Goal: Transaction & Acquisition: Book appointment/travel/reservation

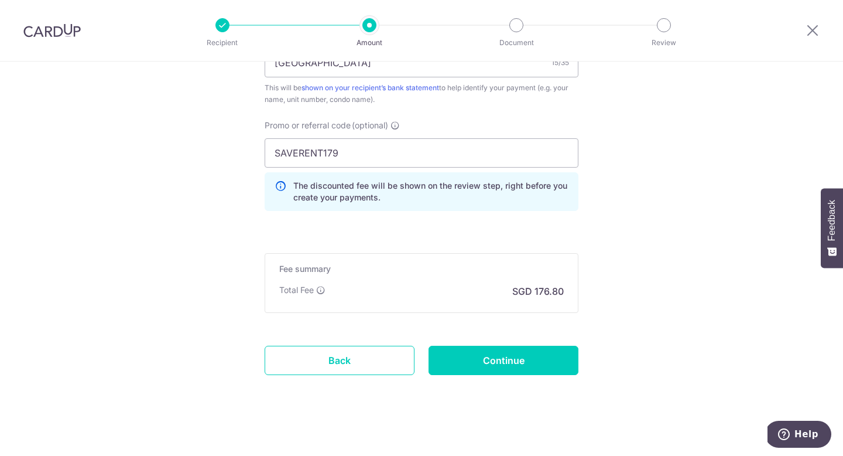
scroll to position [766, 0]
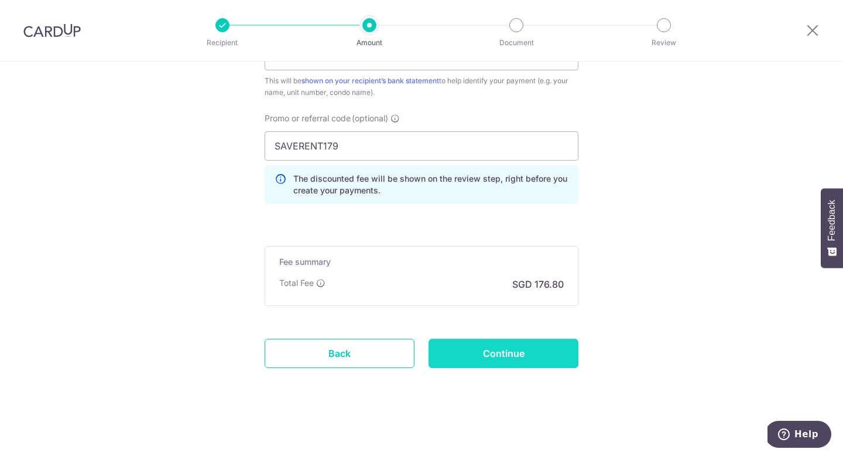
click at [499, 350] on input "Continue" at bounding box center [504, 352] width 150 height 29
type input "Update Schedule"
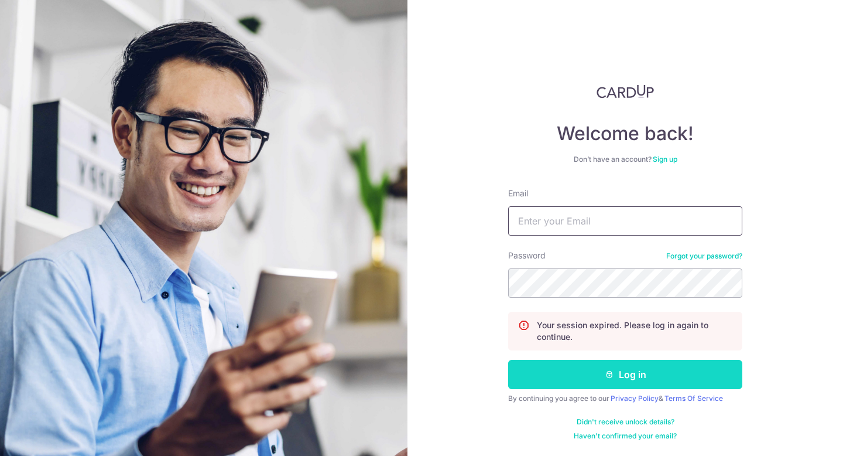
type input "[EMAIL_ADDRESS][DOMAIN_NAME]"
click at [624, 379] on button "Log in" at bounding box center [625, 374] width 234 height 29
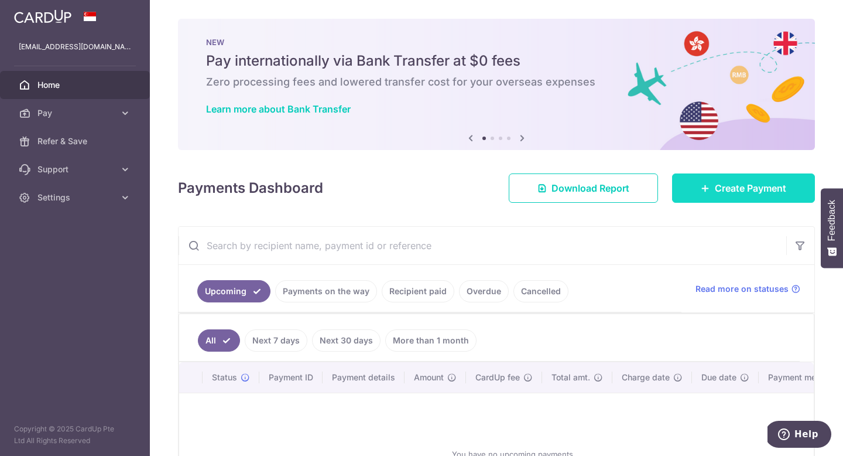
click at [741, 197] on link "Create Payment" at bounding box center [743, 187] width 143 height 29
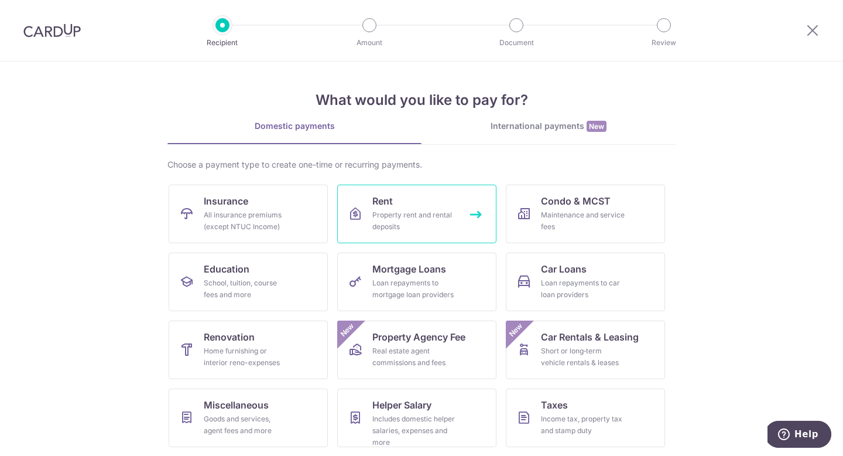
click at [407, 219] on div "Property rent and rental deposits" at bounding box center [414, 220] width 84 height 23
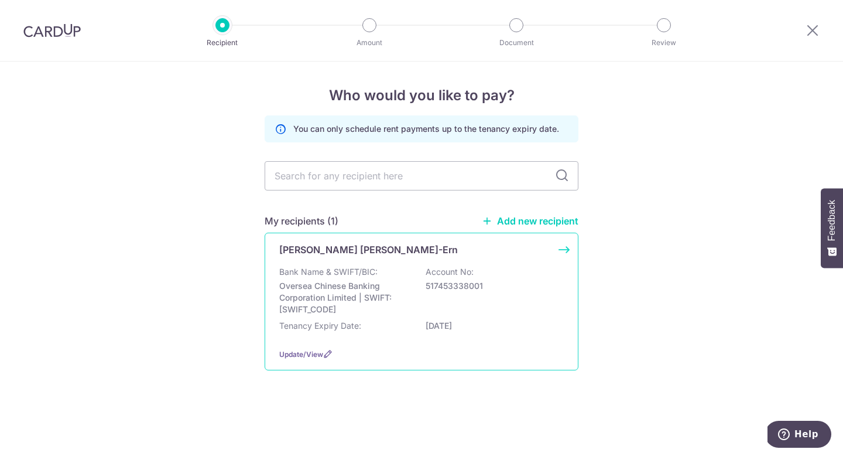
click at [560, 247] on div "Joshua Tan Chu-Ern Bank Name & SWIFT/BIC: Oversea Chinese Banking Corporation L…" at bounding box center [422, 301] width 314 height 138
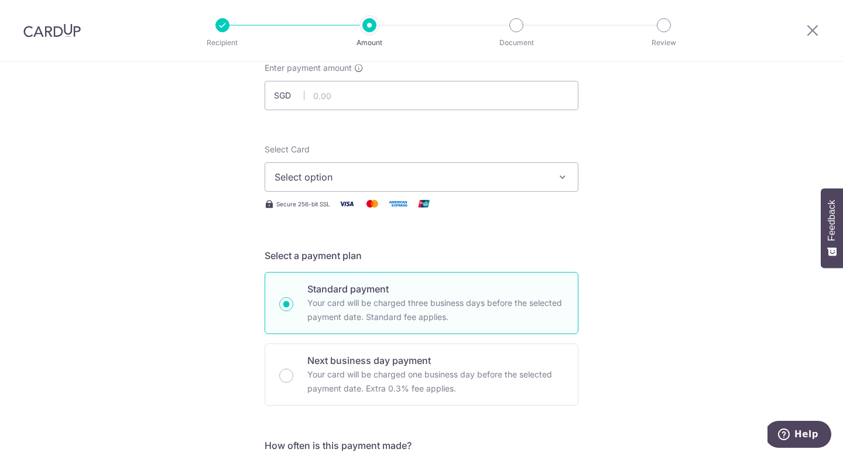
scroll to position [78, 0]
click at [472, 180] on span "Select option" at bounding box center [411, 176] width 273 height 14
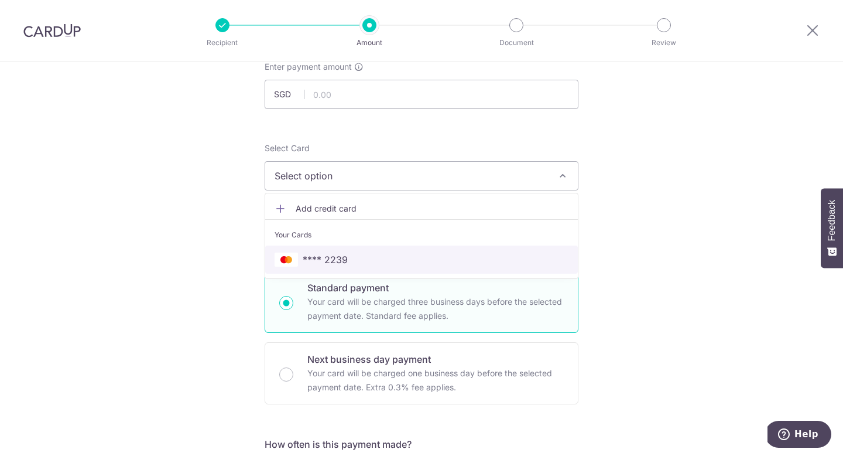
click at [370, 252] on link "**** 2239" at bounding box center [421, 259] width 313 height 28
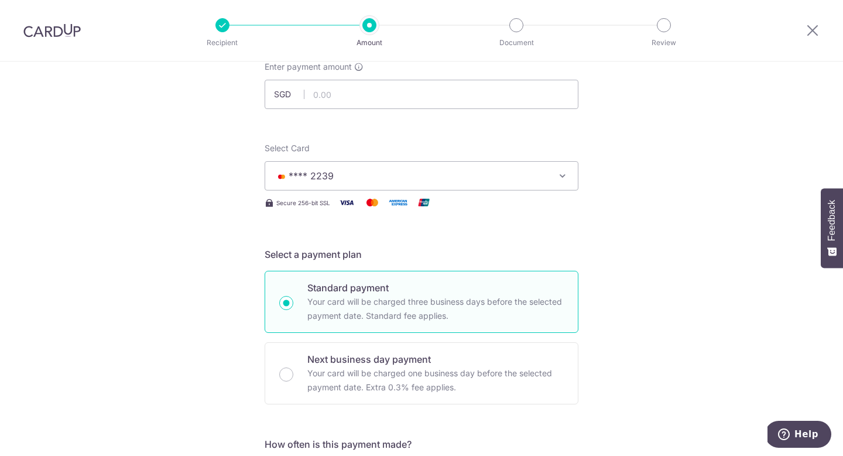
scroll to position [0, 0]
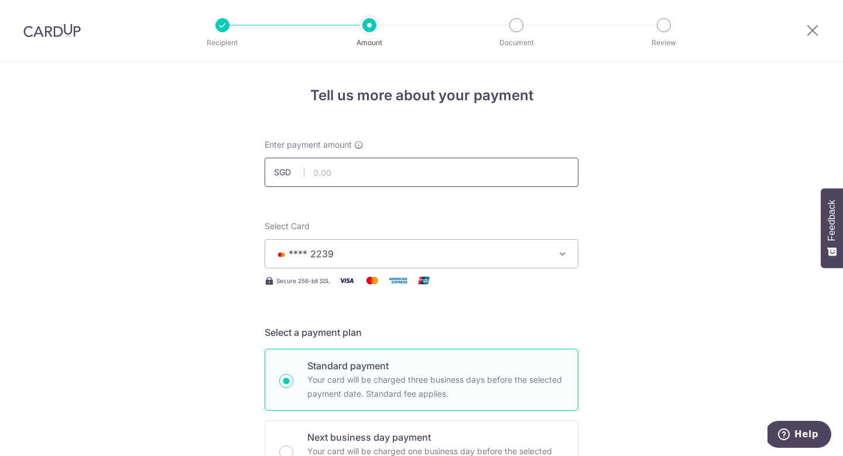
click at [356, 170] on input "text" at bounding box center [422, 172] width 314 height 29
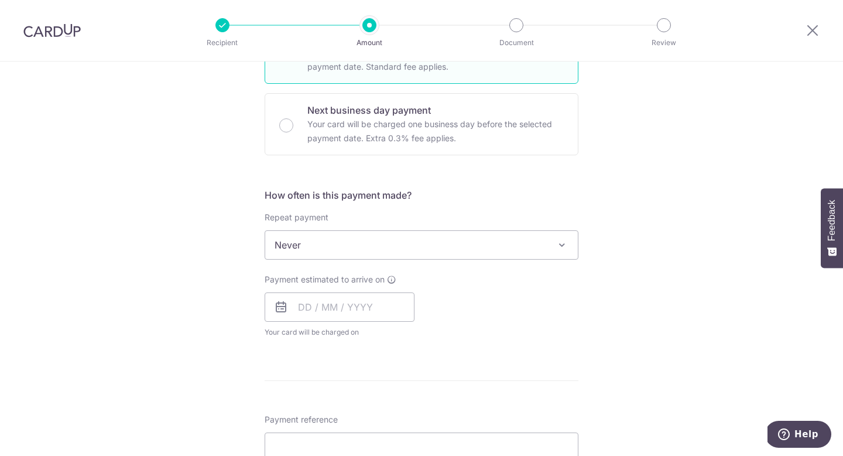
scroll to position [444, 0]
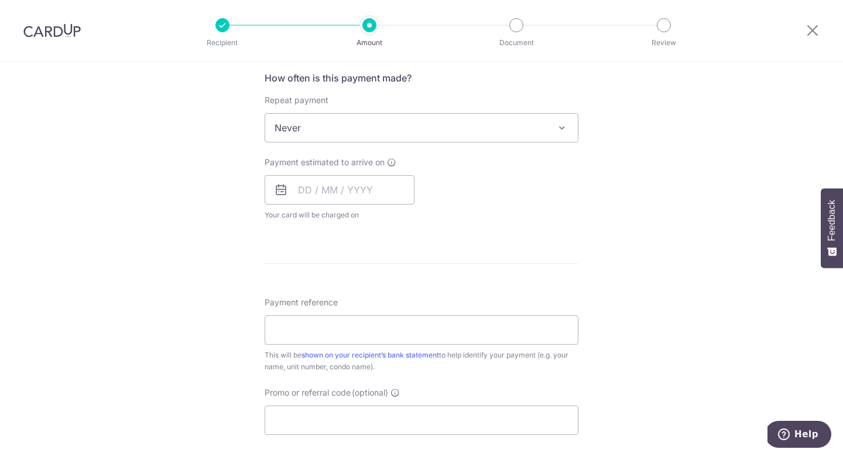
click at [314, 126] on span "Never" at bounding box center [421, 128] width 313 height 28
type input "6,800.00"
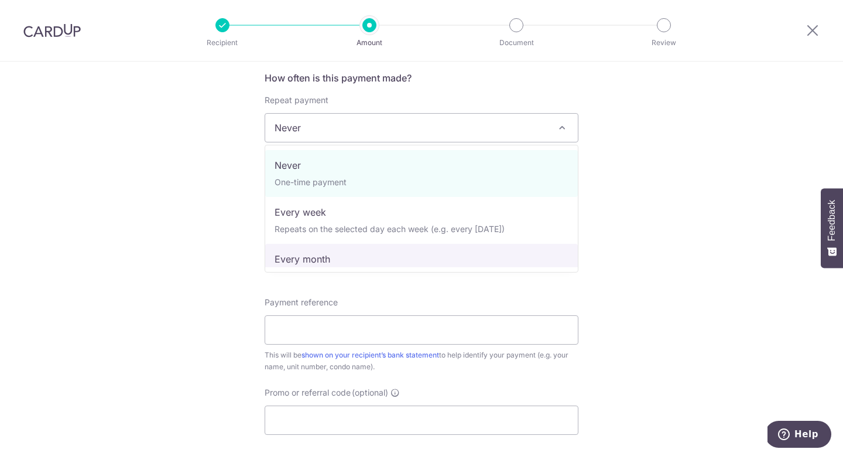
select select "3"
type input "09/03/2028"
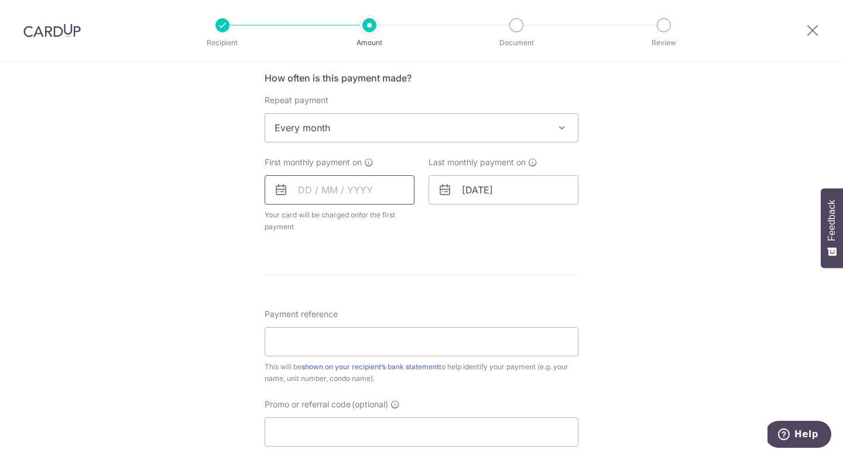
click at [321, 194] on input "text" at bounding box center [340, 189] width 150 height 29
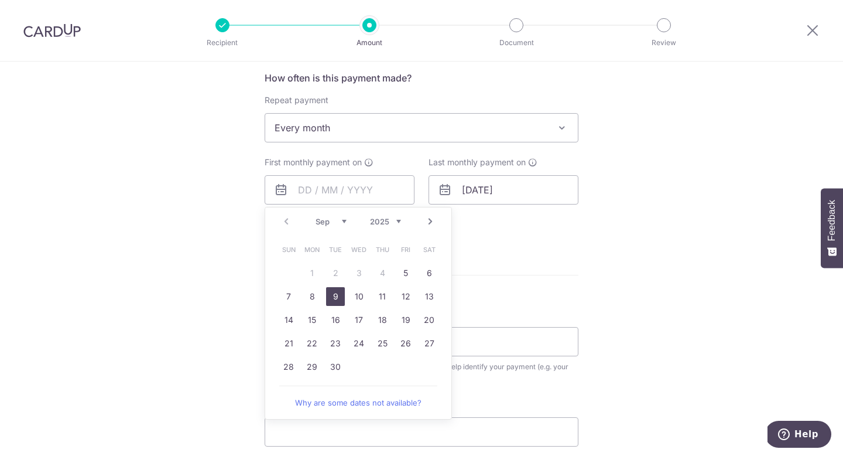
click at [335, 293] on link "9" at bounding box center [335, 296] width 19 height 19
type input "09/09/2025"
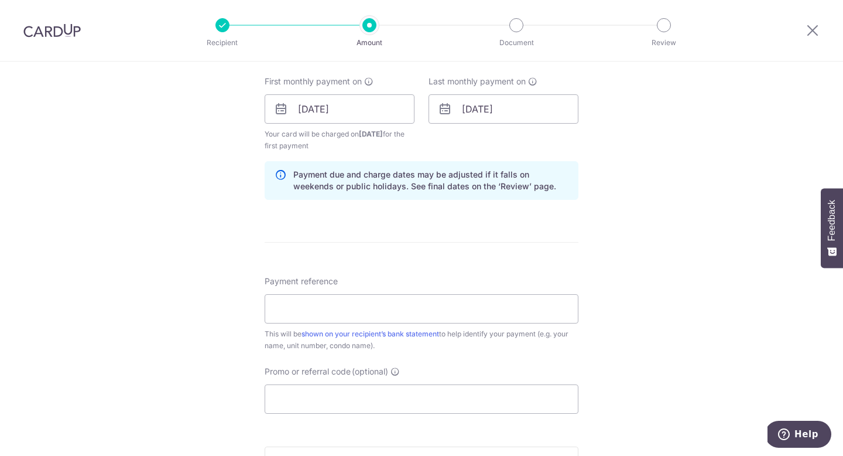
scroll to position [524, 0]
click at [388, 307] on input "Payment reference" at bounding box center [422, 309] width 314 height 29
type input "83 Jalan Pintau"
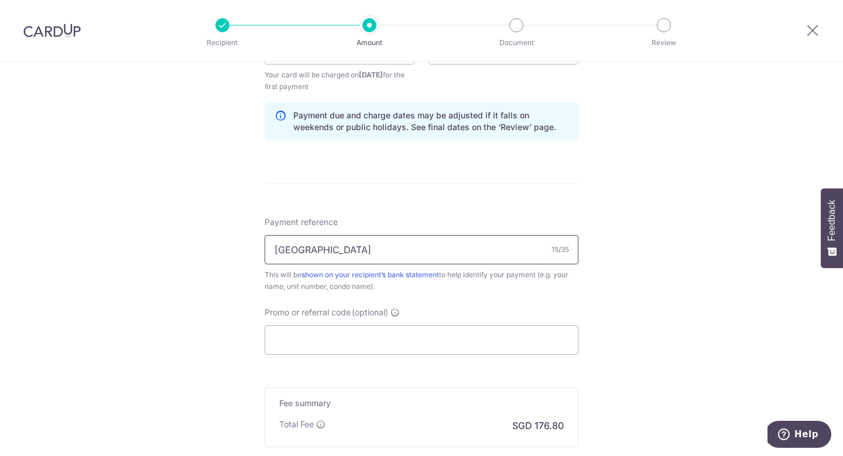
scroll to position [586, 0]
click at [395, 337] on input "Promo or referral code (optional)" at bounding box center [422, 337] width 314 height 29
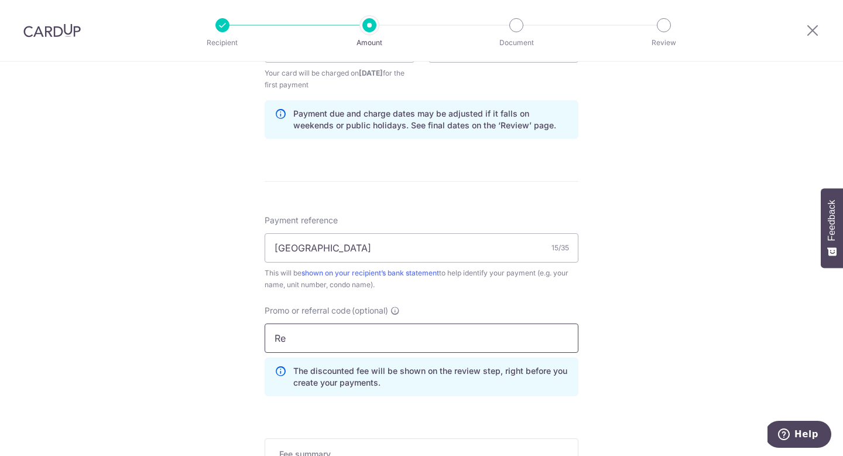
click at [285, 336] on input "Re" at bounding box center [422, 337] width 314 height 29
paste input "SAVERENT179"
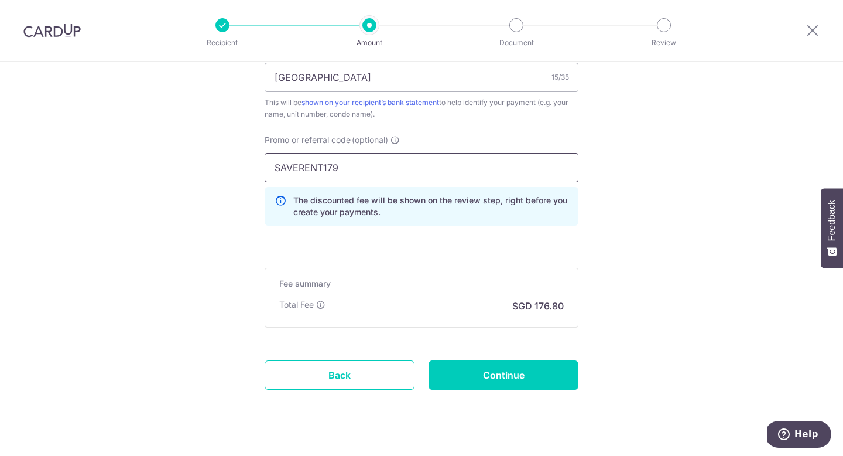
scroll to position [757, 0]
type input "SAVERENT179"
click at [497, 371] on input "Continue" at bounding box center [504, 374] width 150 height 29
type input "Create Schedule"
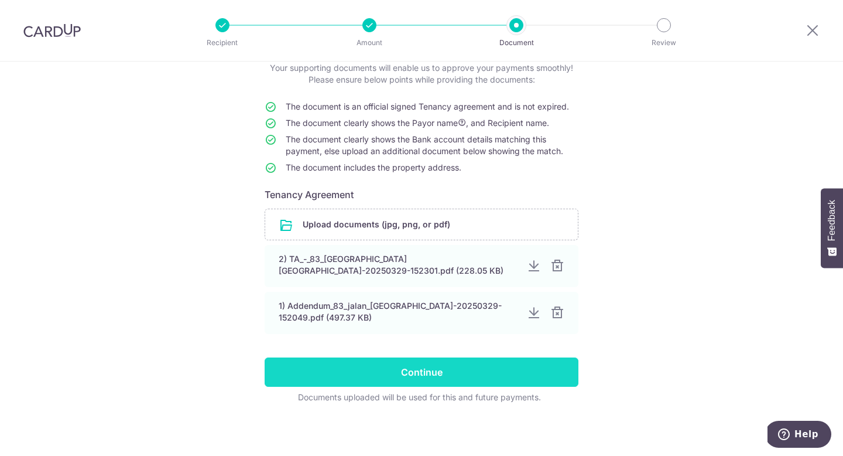
scroll to position [76, 0]
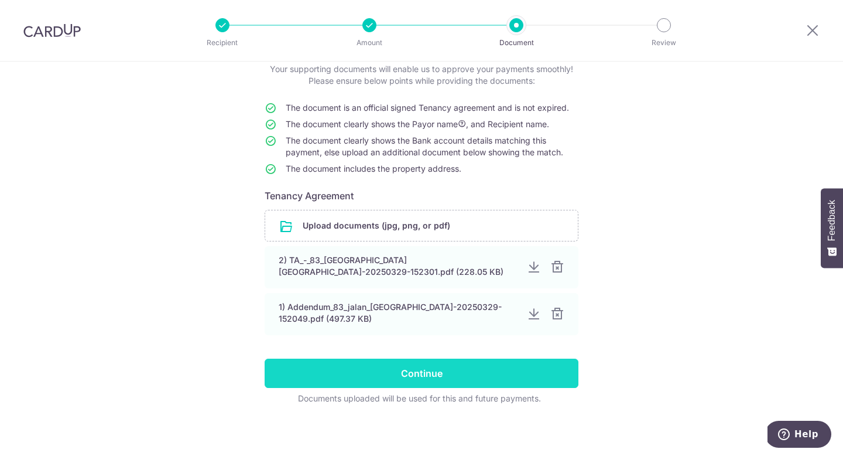
click at [411, 379] on input "Continue" at bounding box center [422, 372] width 314 height 29
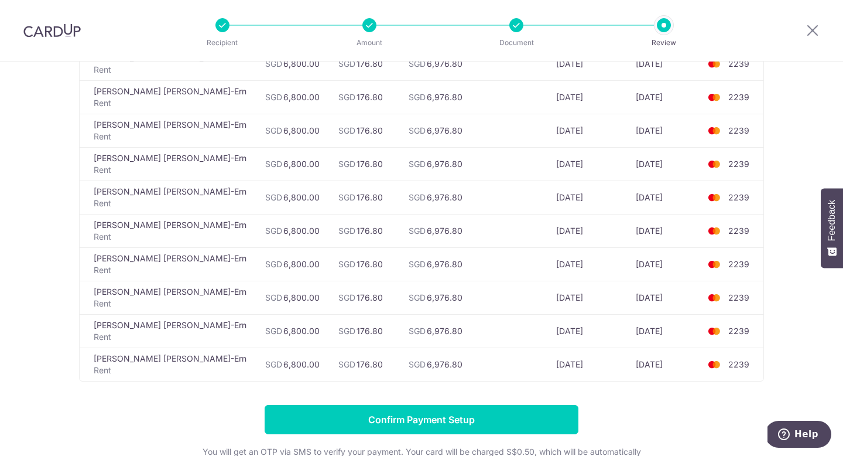
scroll to position [958, 0]
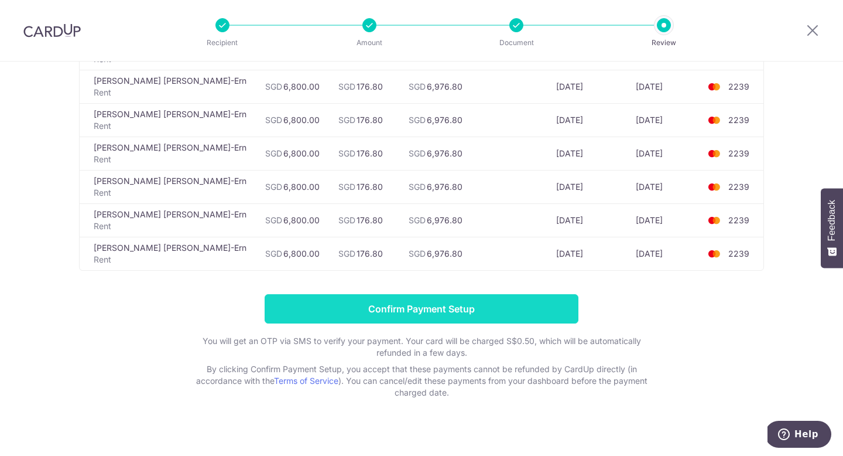
click at [439, 300] on input "Confirm Payment Setup" at bounding box center [422, 308] width 314 height 29
